Goal: Download file/media

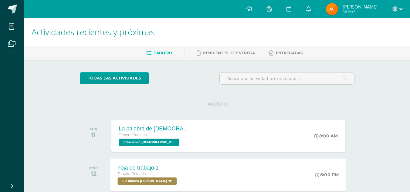
click at [235, 173] on div "hoja de trabajo 1 Tercero Primaria L.2 Idioma Maya Kaqchikel 'B' 8:00 PM hoja d…" at bounding box center [228, 174] width 236 height 32
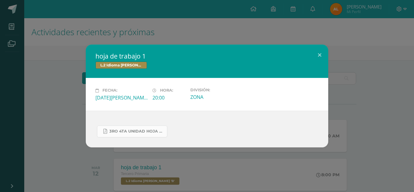
click at [150, 132] on span "3ro 4ta unidad hoja de trabajo.pdf" at bounding box center [136, 131] width 55 height 5
click at [321, 52] on button at bounding box center [319, 55] width 17 height 21
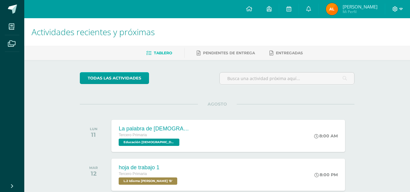
click at [398, 10] on span at bounding box center [397, 9] width 10 height 7
click at [385, 43] on span "Cerrar sesión" at bounding box center [381, 41] width 27 height 6
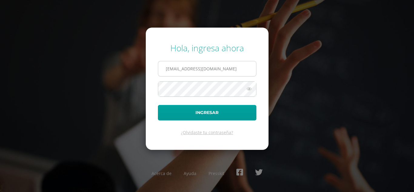
click at [229, 70] on input "[EMAIL_ADDRESS][DOMAIN_NAME]" at bounding box center [207, 68] width 98 height 15
type input "2021122@laestrella.edu.gt"
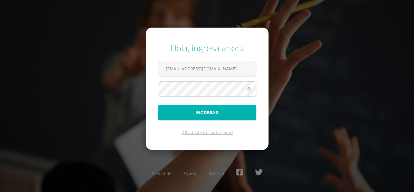
click at [217, 112] on button "Ingresar" at bounding box center [207, 112] width 99 height 15
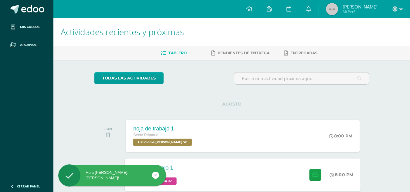
click at [259, 179] on div "hoja de trabajo 1 Sexto Primaria Expresión Artística 'A' 8:00 PM hoja de trabaj…" at bounding box center [243, 174] width 236 height 32
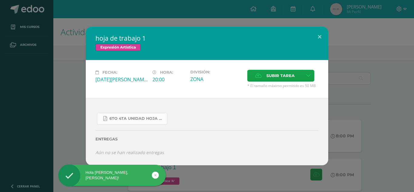
click at [152, 119] on span "6to 4ta unidad hoja de trabajo expresion.pdf" at bounding box center [136, 118] width 55 height 5
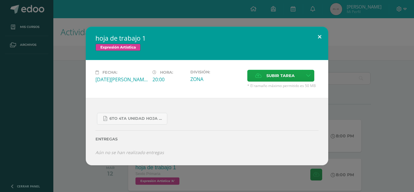
click at [319, 36] on button at bounding box center [319, 37] width 17 height 21
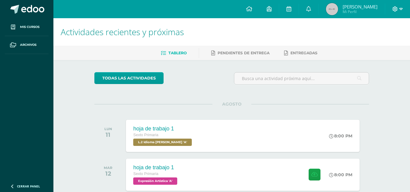
click at [398, 7] on span at bounding box center [397, 9] width 10 height 7
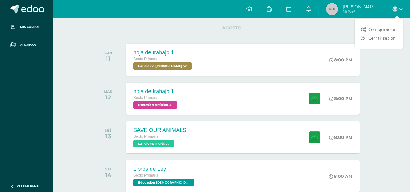
scroll to position [85, 0]
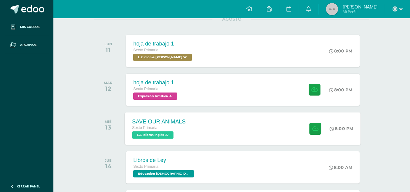
click at [158, 127] on div "Sexto Primaria" at bounding box center [158, 128] width 53 height 7
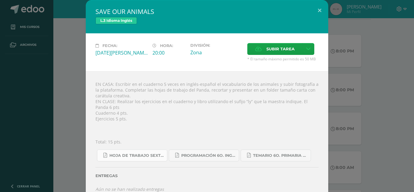
click at [140, 156] on span "Hoja de trabajo SEXTO1.pdf" at bounding box center [136, 155] width 55 height 5
click at [318, 9] on button at bounding box center [319, 10] width 17 height 21
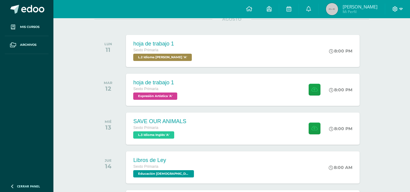
click at [395, 10] on icon at bounding box center [394, 8] width 5 height 5
click at [384, 40] on span "Cerrar sesión" at bounding box center [381, 41] width 27 height 6
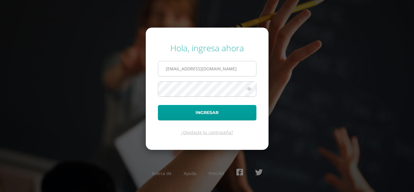
click at [243, 66] on input "2021122@laestrella.edu.gt" at bounding box center [207, 68] width 98 height 15
type input "39@laestrella.edu.gt"
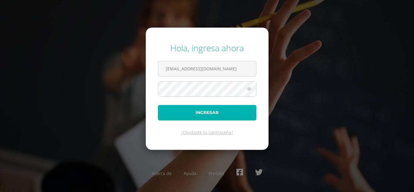
click at [222, 109] on button "Ingresar" at bounding box center [207, 112] width 99 height 15
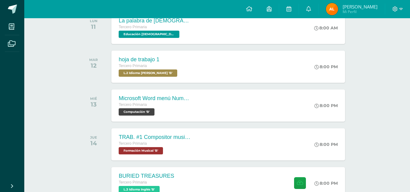
scroll to position [109, 0]
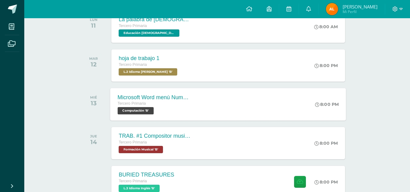
click at [153, 109] on span "Computación 'B'" at bounding box center [136, 110] width 36 height 7
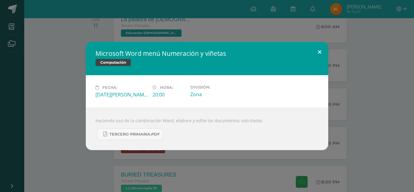
click at [321, 52] on button at bounding box center [319, 52] width 17 height 21
